Goal: Register for event/course

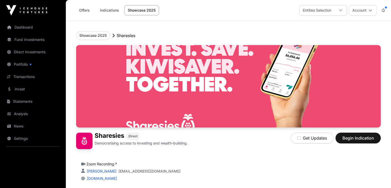
click at [340, 11] on icon at bounding box center [340, 11] width 3 height 2
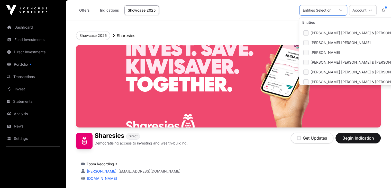
scroll to position [21, 0]
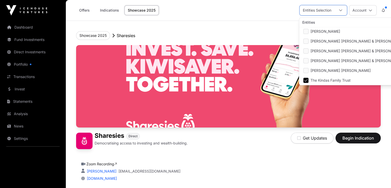
click at [272, 33] on div "Showcase 2025 Sharesies" at bounding box center [228, 35] width 304 height 9
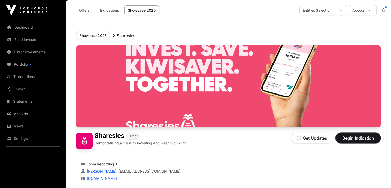
click at [354, 141] on span "Begin Indication" at bounding box center [358, 138] width 32 height 6
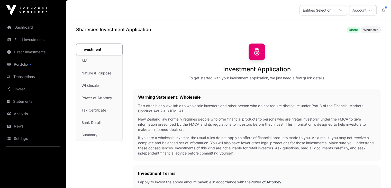
click at [341, 9] on icon at bounding box center [341, 10] width 4 height 4
